Goal: Information Seeking & Learning: Learn about a topic

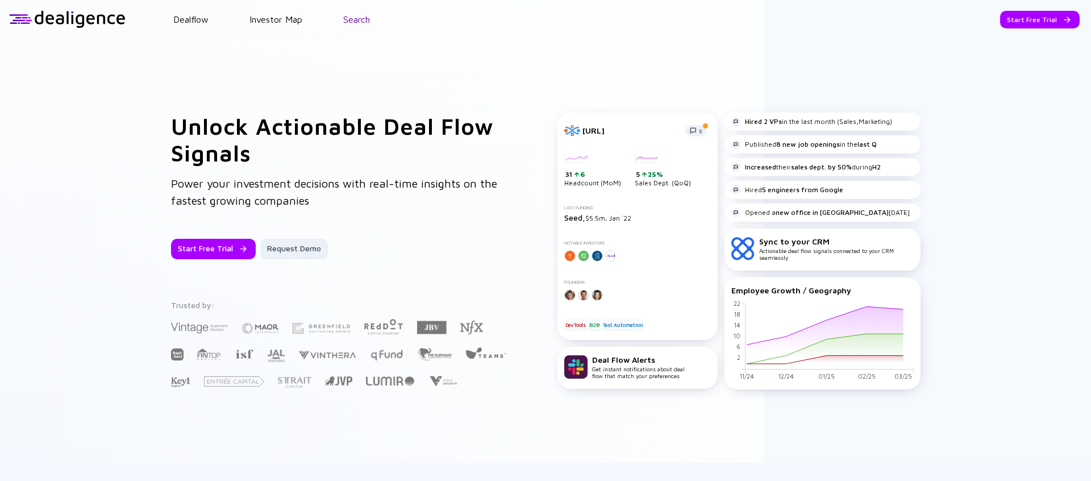
click at [365, 15] on link "Search" at bounding box center [356, 19] width 27 height 10
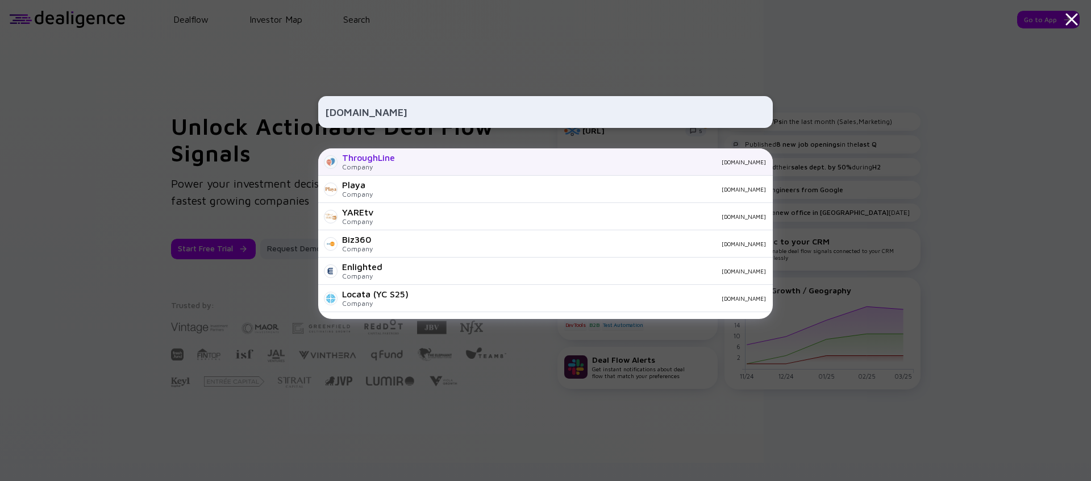
type input "[DOMAIN_NAME]"
click at [484, 168] on div "ThroughLine Company [DOMAIN_NAME]" at bounding box center [545, 161] width 454 height 27
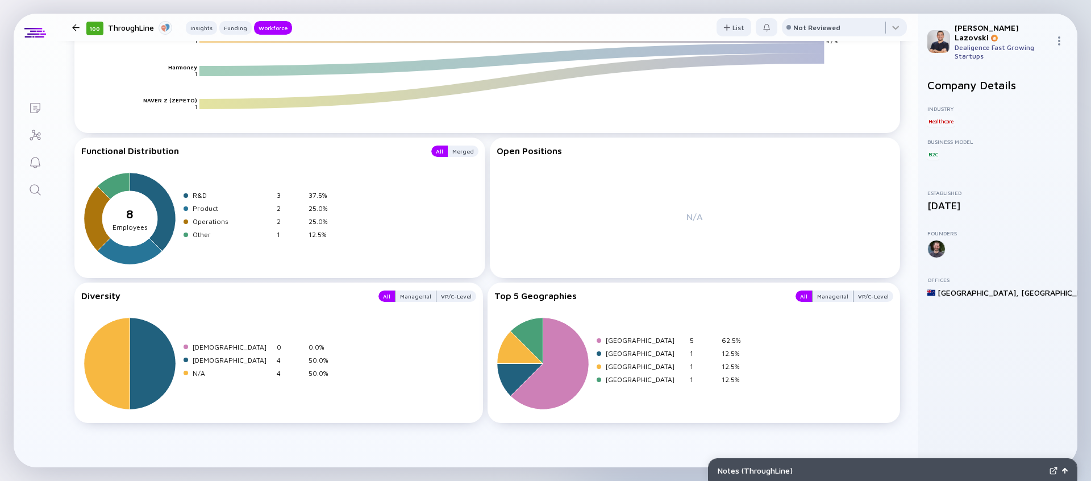
scroll to position [1365, 0]
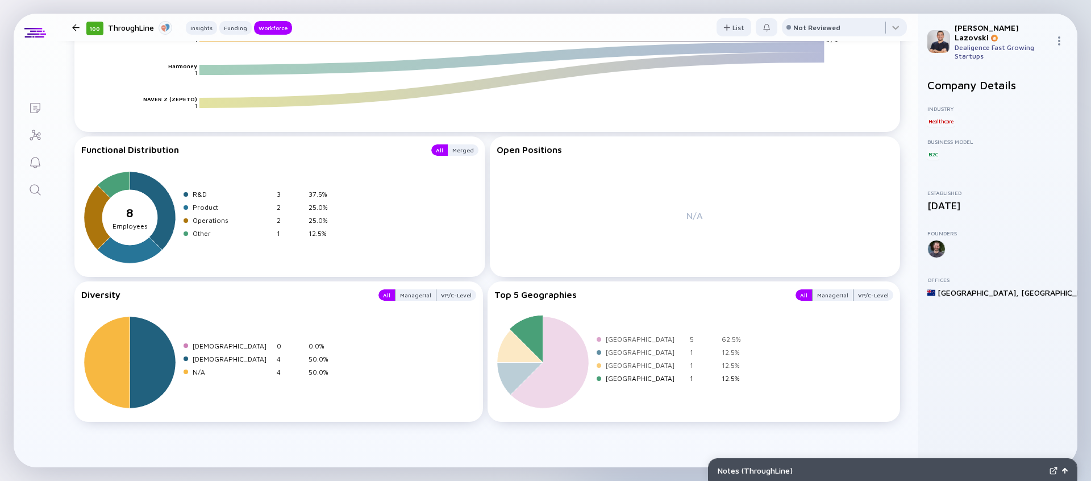
drag, startPoint x: 589, startPoint y: 395, endPoint x: 708, endPoint y: 376, distance: 120.8
click at [708, 376] on div "New Zealand 5 62.5% Chile 1 12.5% [GEOGRAPHIC_DATA] 1 12.5% [GEOGRAPHIC_DATA] 1…" at bounding box center [621, 361] width 254 height 102
drag, startPoint x: 773, startPoint y: 377, endPoint x: 549, endPoint y: 374, distance: 224.4
click at [570, 375] on div "New Zealand 5 62.5% Chile 1 12.5% [GEOGRAPHIC_DATA] 1 12.5% [GEOGRAPHIC_DATA] 1…" at bounding box center [693, 361] width 399 height 102
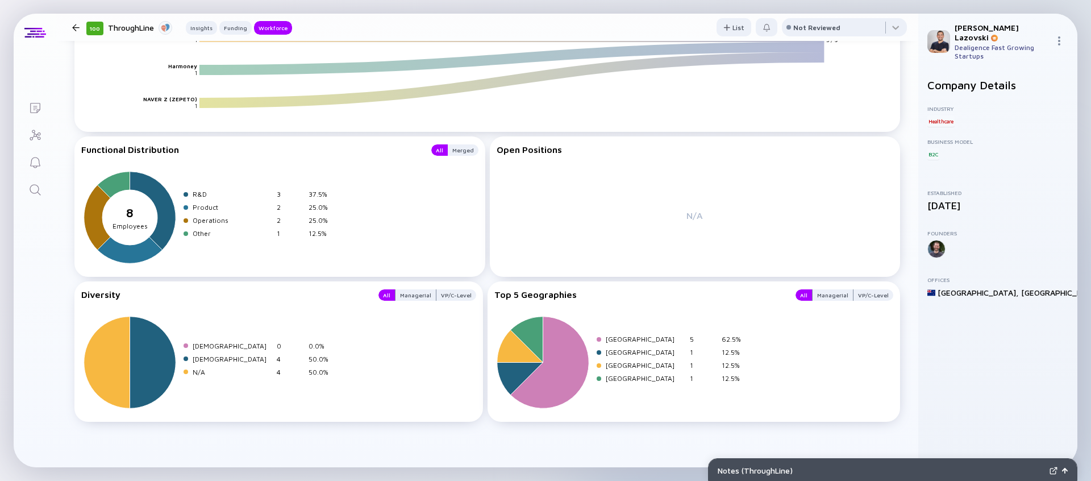
click at [34, 184] on icon "Search" at bounding box center [35, 189] width 11 height 11
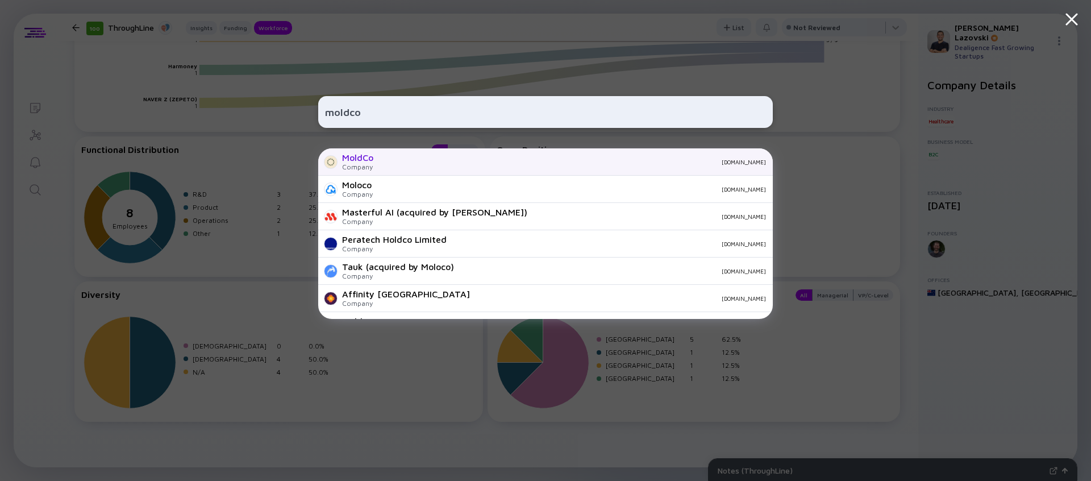
type input "moldco"
click at [396, 162] on div "[DOMAIN_NAME]" at bounding box center [573, 161] width 383 height 7
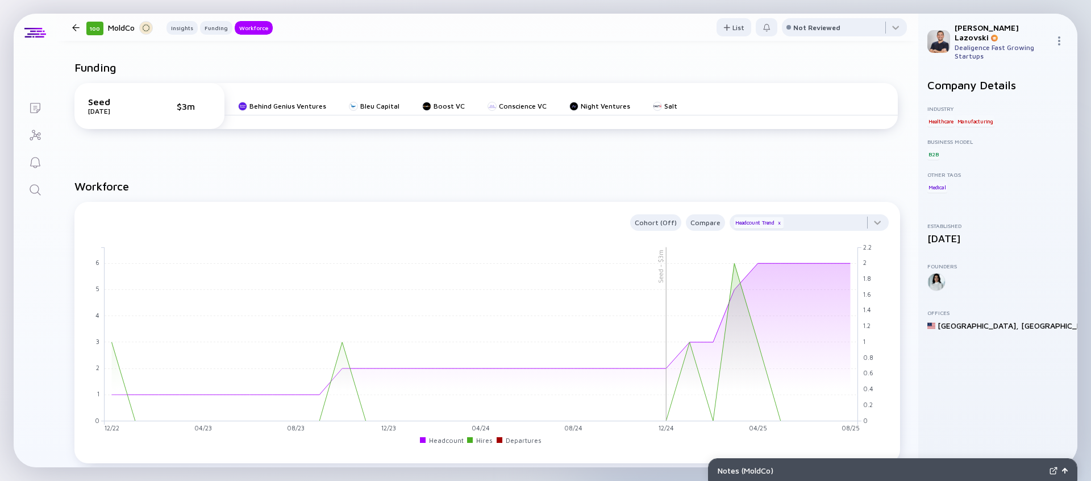
scroll to position [312, 0]
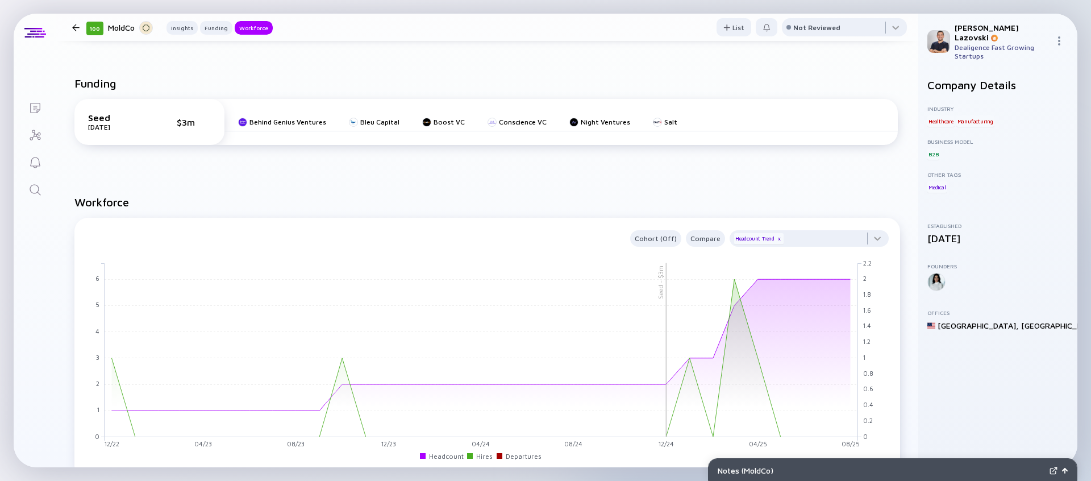
click at [32, 188] on icon "Search" at bounding box center [35, 190] width 14 height 14
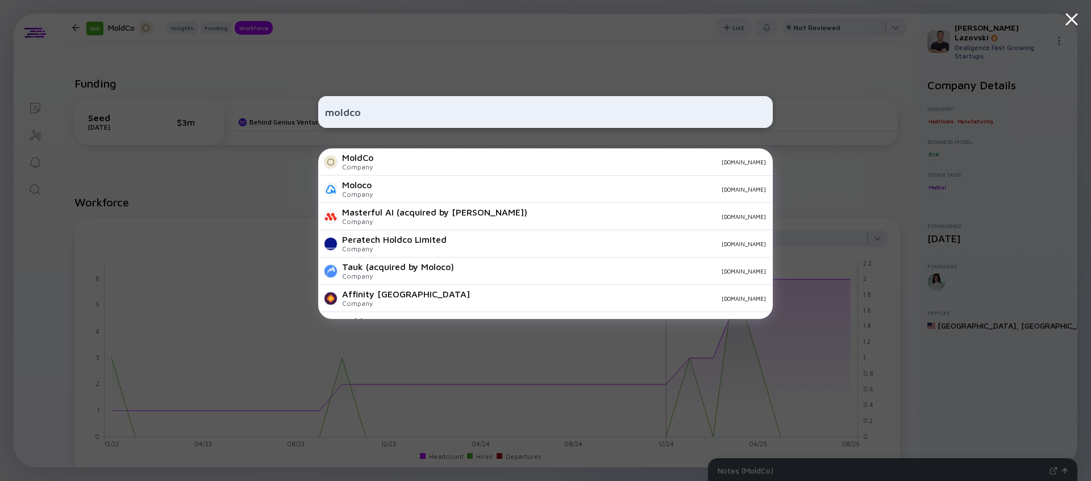
type input "moldco"
click at [229, 184] on div "moldco MoldCo Company [DOMAIN_NAME] Moloco Company [DOMAIN_NAME] Masterful AI (…" at bounding box center [545, 240] width 1091 height 481
